Goal: Communication & Community: Participate in discussion

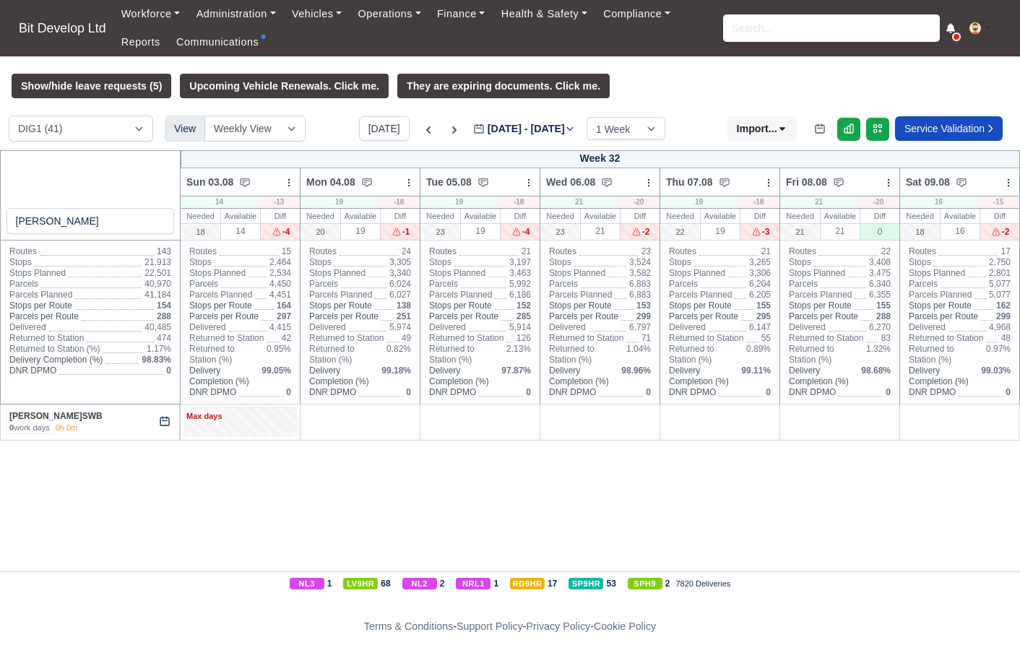
select select "2"
click at [248, 39] on link "Communications" at bounding box center [217, 42] width 99 height 28
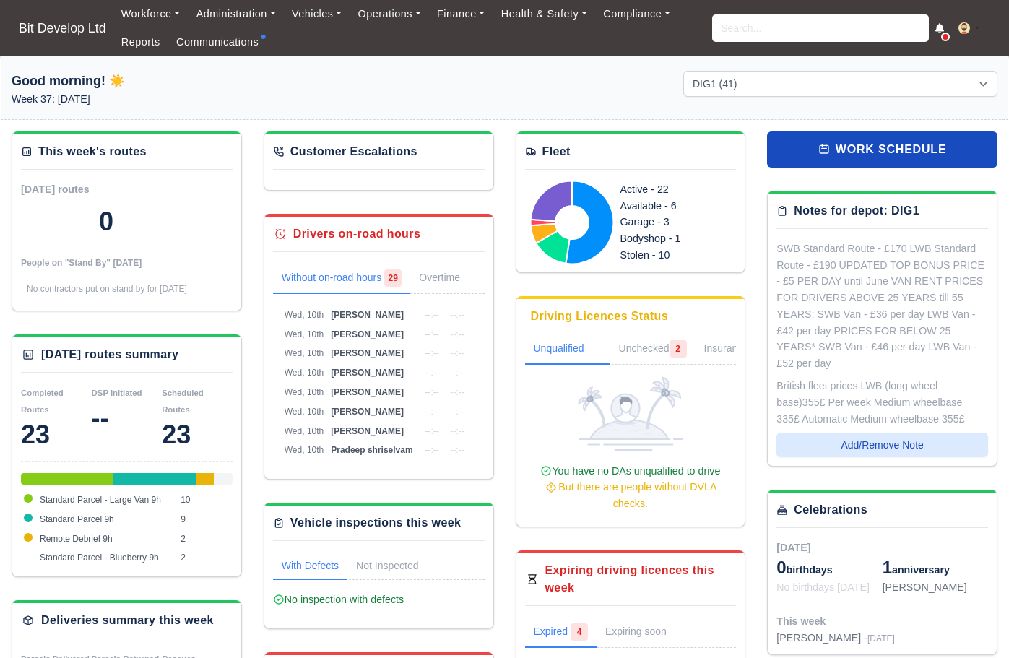
select select "2"
click at [191, 43] on link "Communications" at bounding box center [217, 42] width 99 height 28
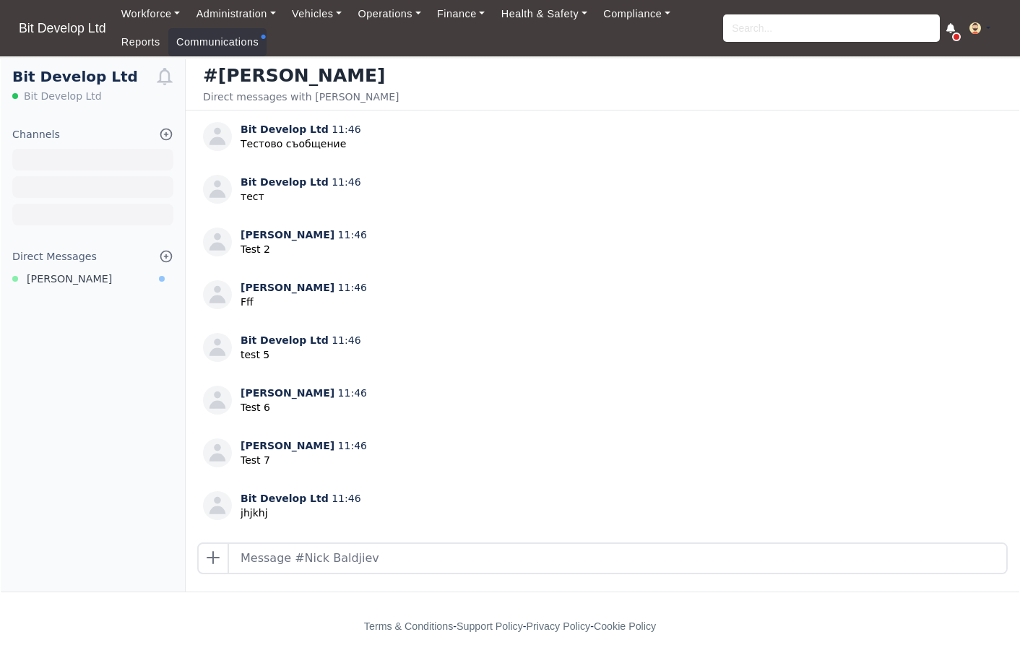
click at [168, 257] on icon at bounding box center [166, 256] width 11 height 11
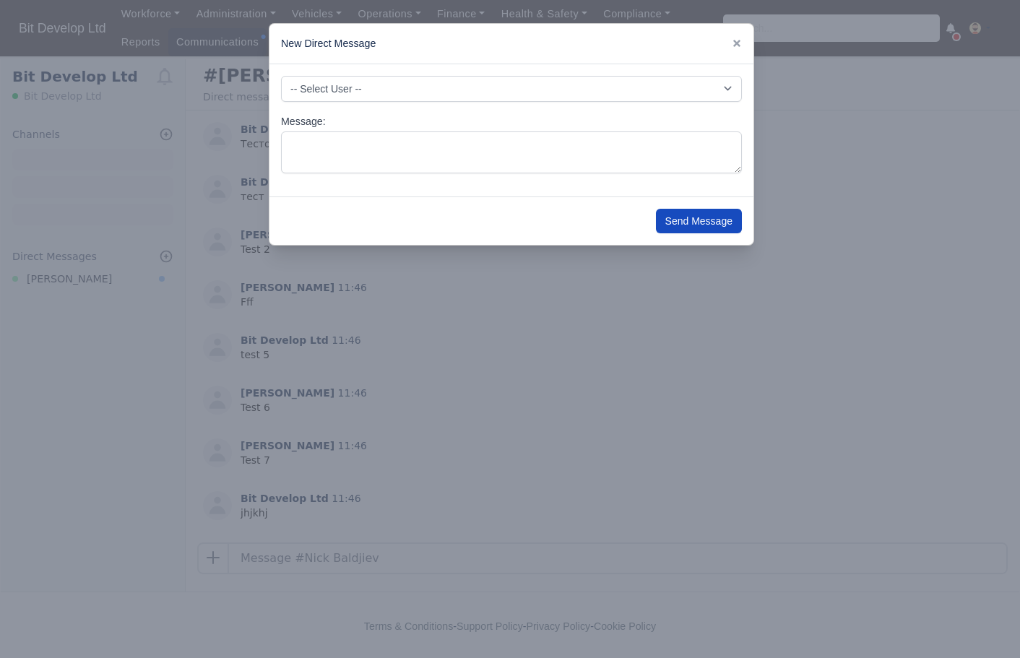
drag, startPoint x: 740, startPoint y: 38, endPoint x: 712, endPoint y: 62, distance: 36.8
click at [740, 38] on link at bounding box center [737, 44] width 10 height 12
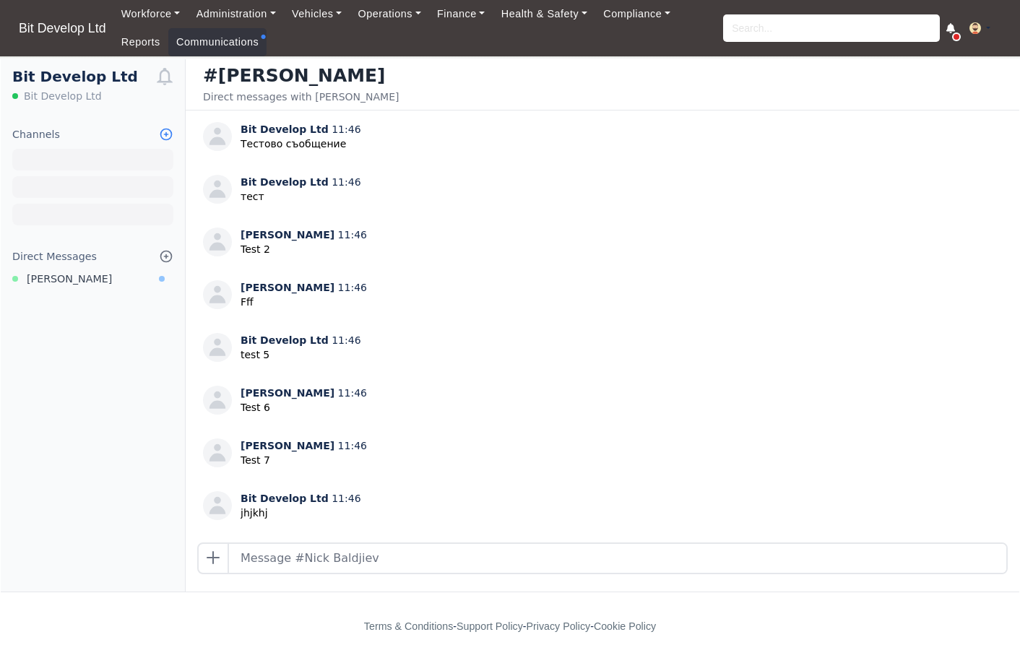
click at [169, 132] on icon at bounding box center [166, 134] width 14 height 14
click at [116, 160] on link "Browse Channels" at bounding box center [93, 162] width 162 height 26
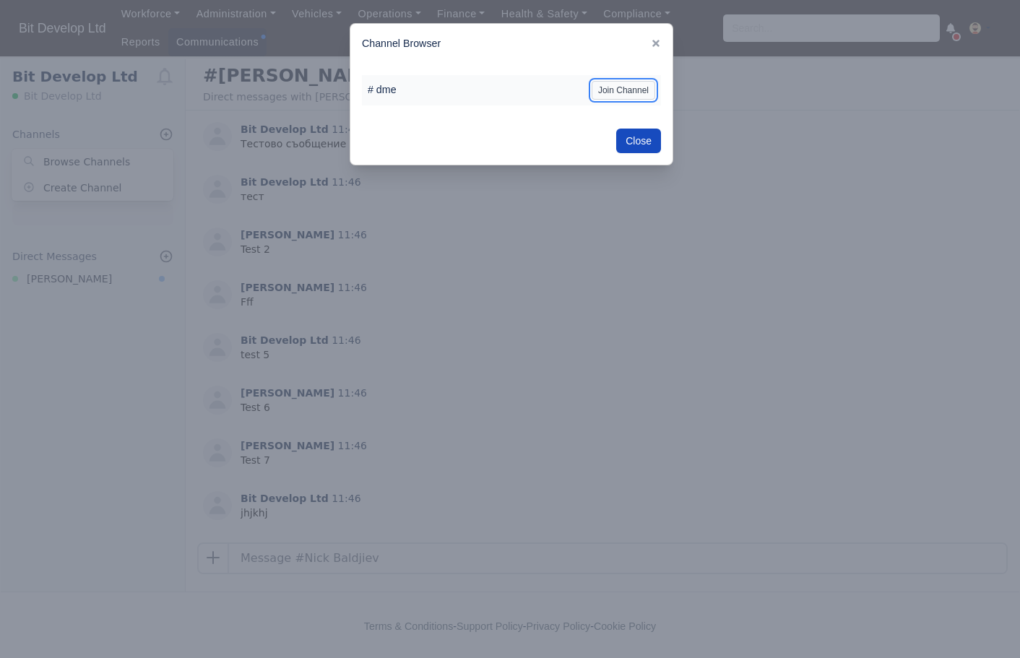
click at [621, 94] on button "Join Channel" at bounding box center [624, 90] width 64 height 19
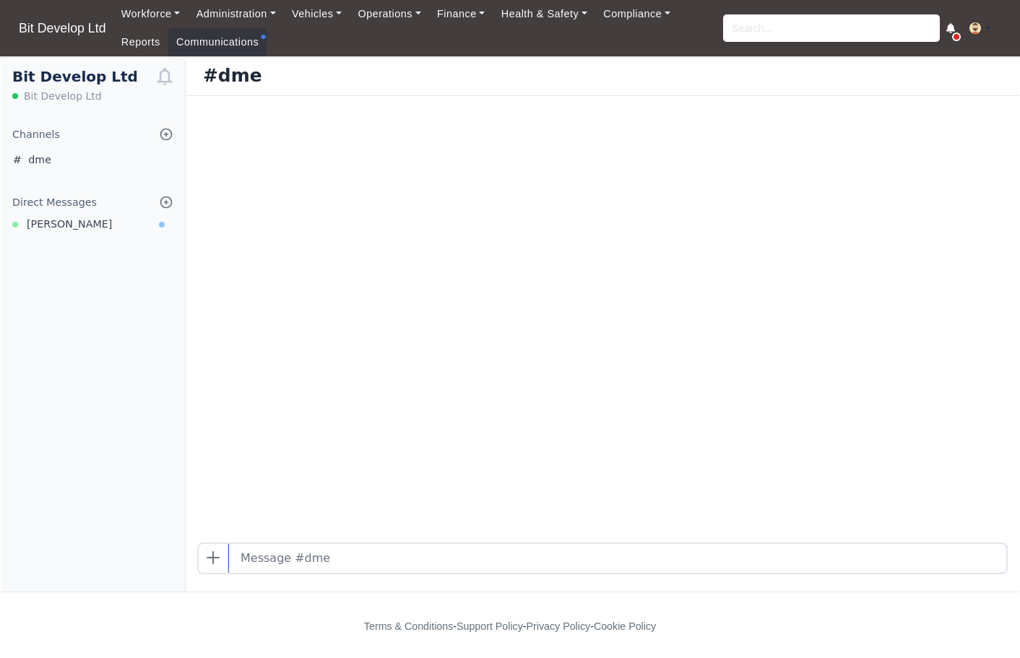
click at [360, 556] on input "text" at bounding box center [618, 558] width 778 height 29
type input "dfgdfgdfg"
click at [165, 133] on icon at bounding box center [166, 134] width 14 height 14
click at [117, 159] on link "Browse Channels" at bounding box center [93, 162] width 162 height 26
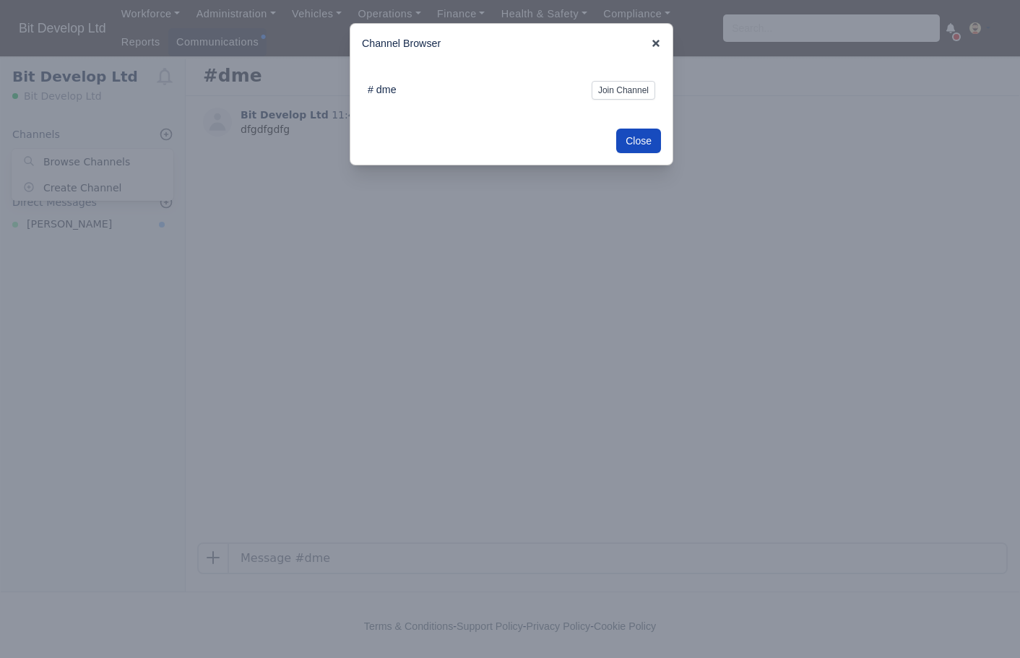
click at [658, 43] on icon at bounding box center [656, 43] width 7 height 7
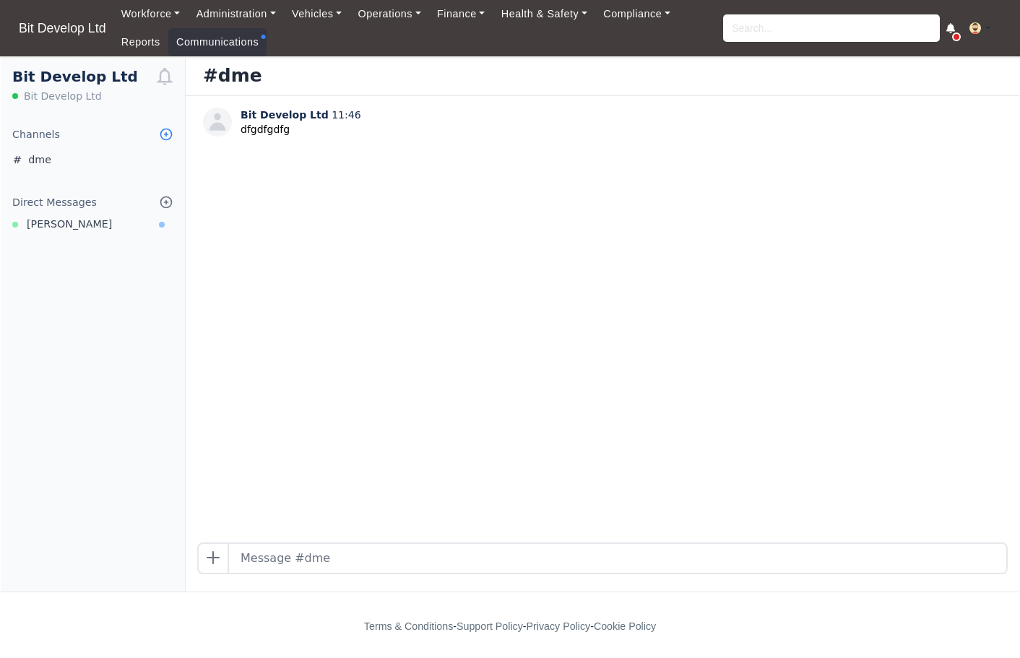
click at [165, 138] on icon at bounding box center [166, 134] width 14 height 14
click at [359, 383] on div "Bit Develop Ltd 11:46 dfgdfgdfg" at bounding box center [603, 319] width 834 height 447
click at [170, 136] on icon at bounding box center [166, 134] width 14 height 14
click at [699, 221] on div "Bit Develop Ltd 11:46 dfgdfgdfg" at bounding box center [603, 319] width 834 height 447
click at [165, 132] on icon at bounding box center [166, 134] width 14 height 14
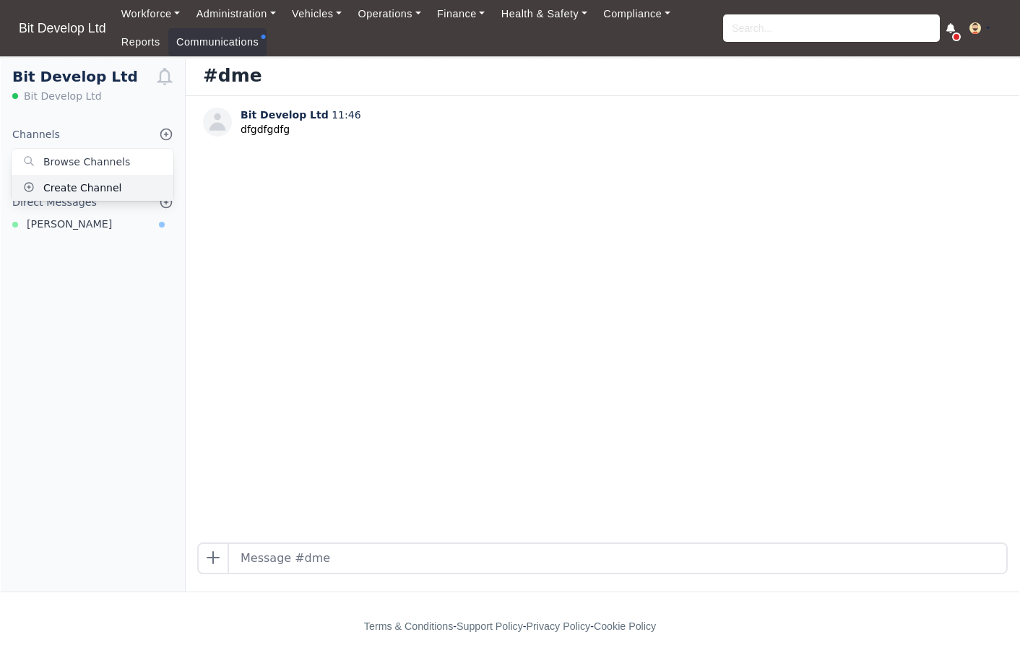
click at [119, 181] on link "Create Channel" at bounding box center [93, 188] width 162 height 26
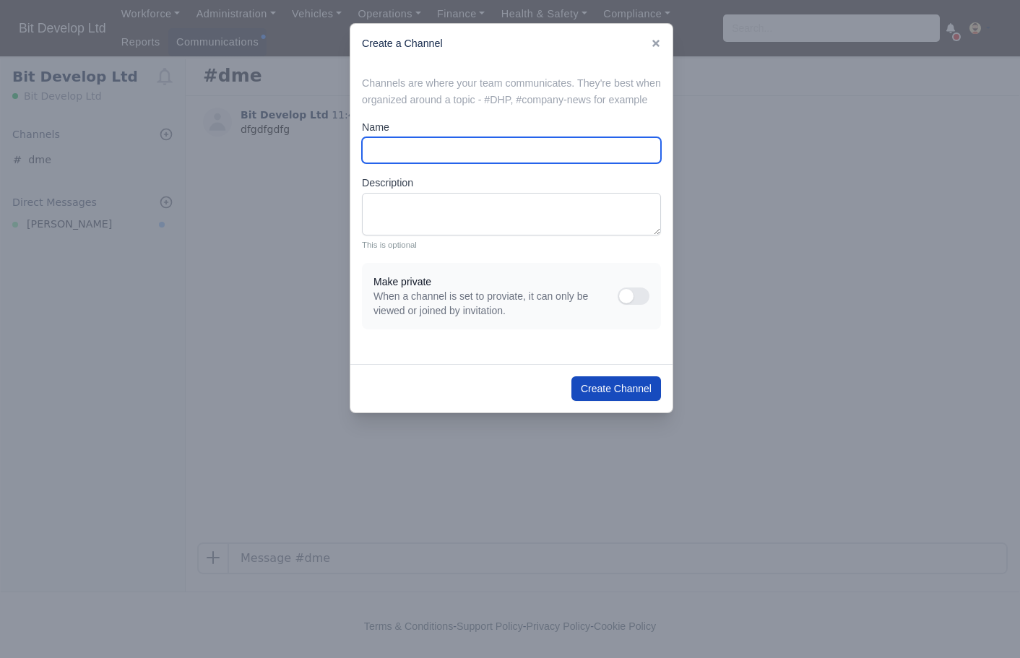
click at [402, 155] on input "Name" at bounding box center [511, 150] width 299 height 26
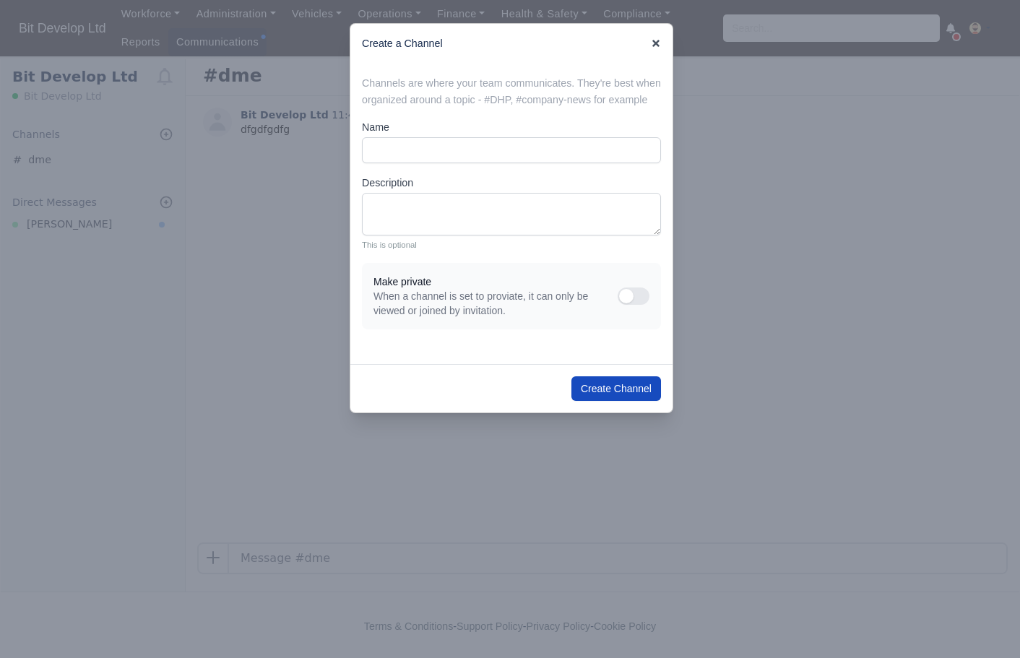
click at [657, 41] on icon at bounding box center [656, 43] width 10 height 10
